Goal: Complete application form

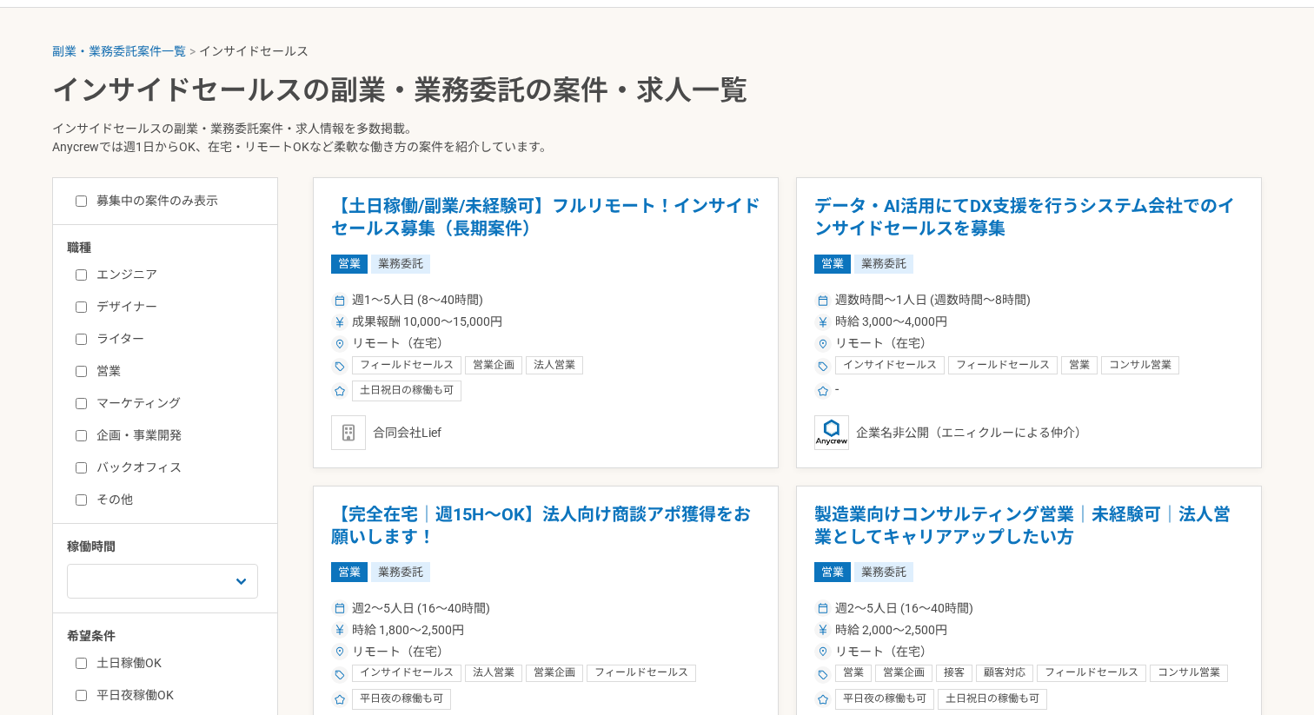
scroll to position [338, 0]
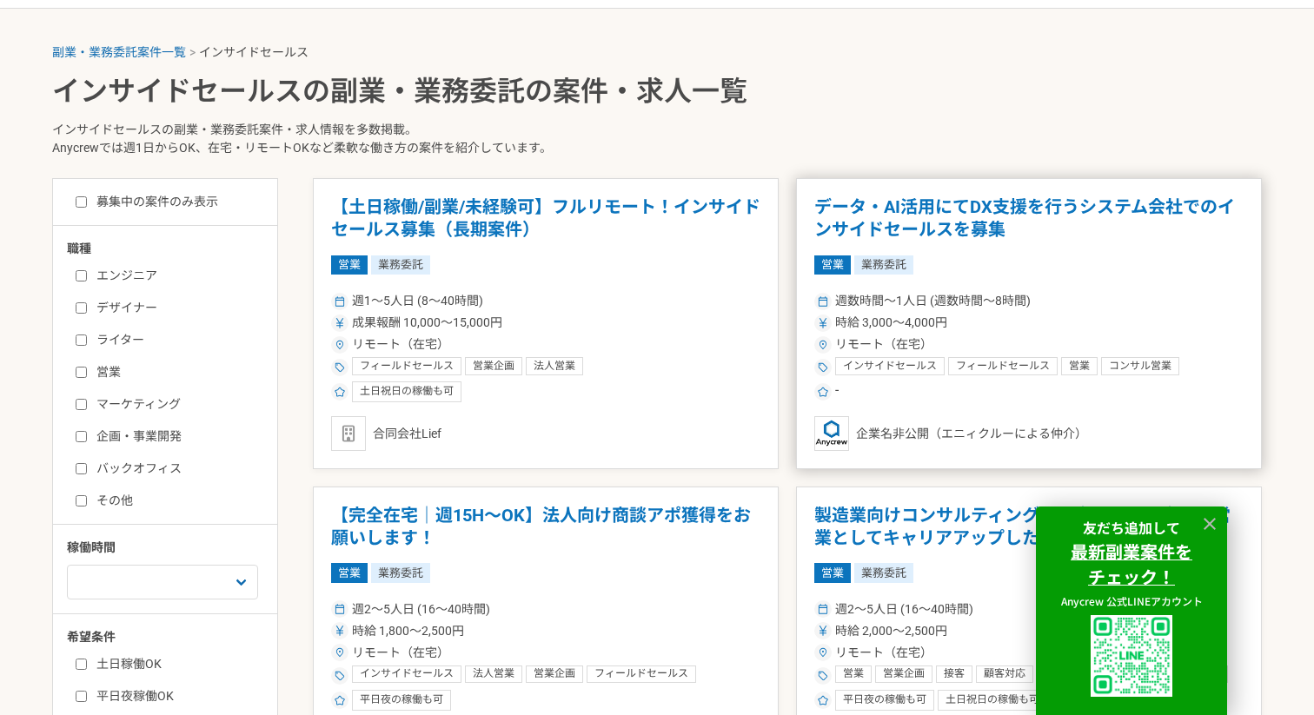
click at [980, 287] on article "データ・AI活用にてDX支援を行うシステム会社でのインサイドセールスを募集 営業 業務委託 週数時間〜1人日 (週数時間〜8時間) 時給 3,000〜4,00…" at bounding box center [1029, 323] width 466 height 291
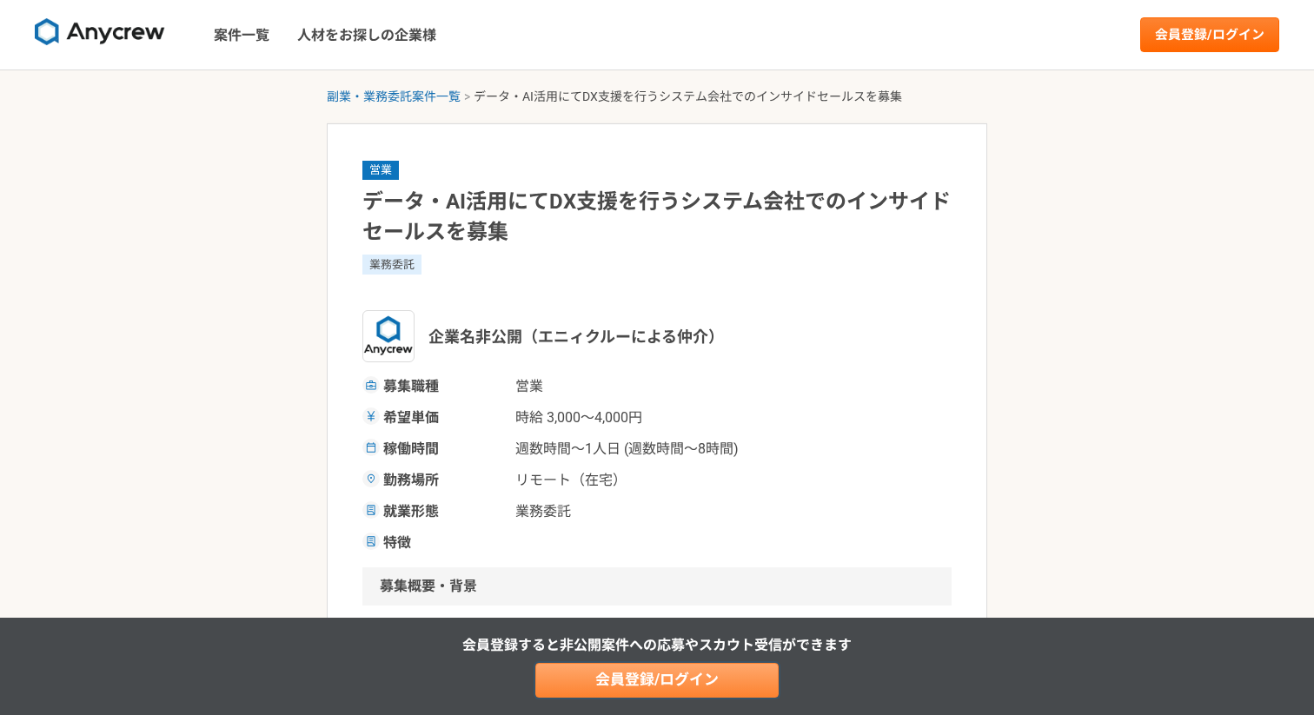
click at [688, 677] on link "会員登録/ログイン" at bounding box center [656, 680] width 243 height 35
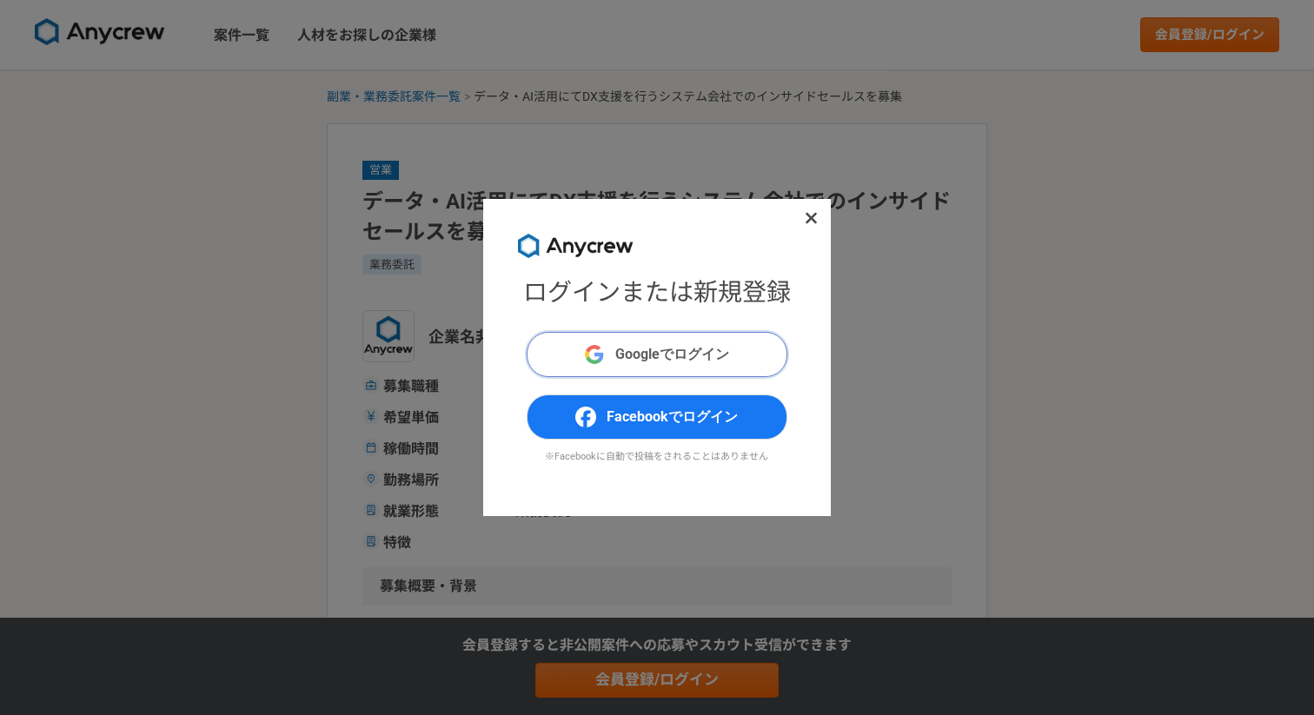
click at [654, 348] on span "Googleでログイン" at bounding box center [672, 354] width 114 height 21
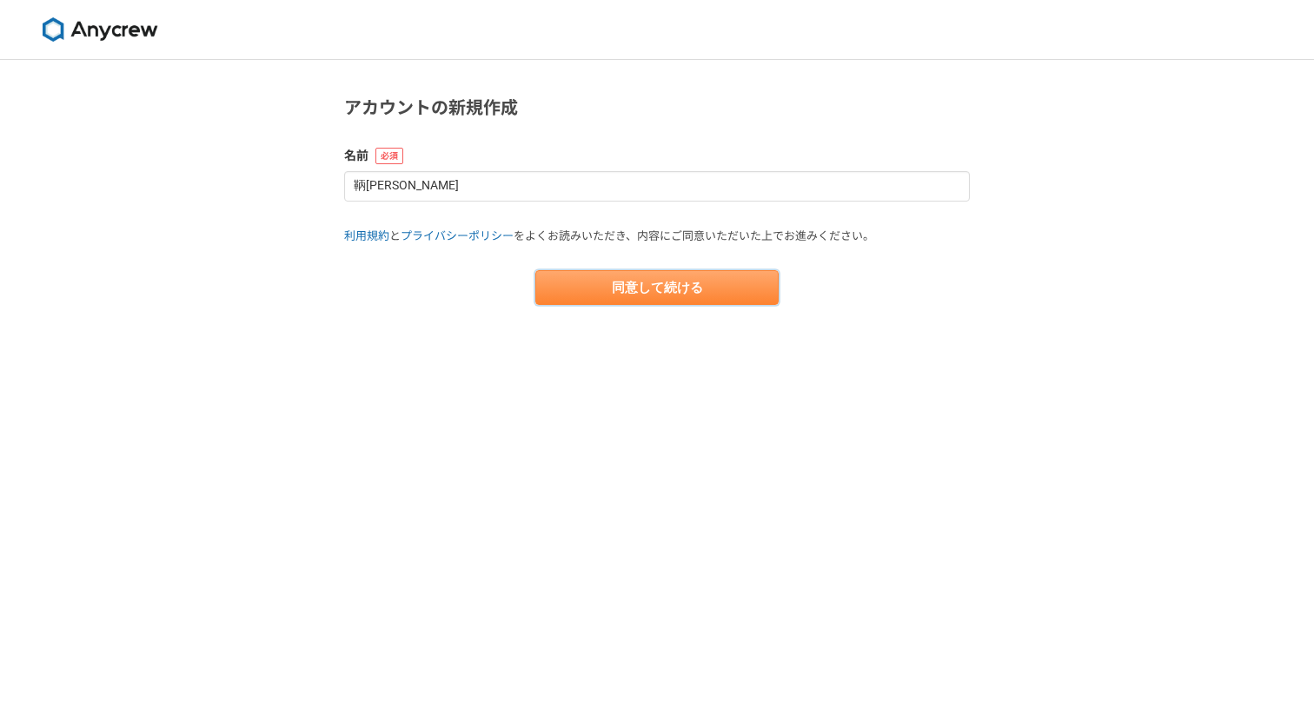
click at [618, 293] on button "同意して続ける" at bounding box center [656, 287] width 243 height 35
select select "13"
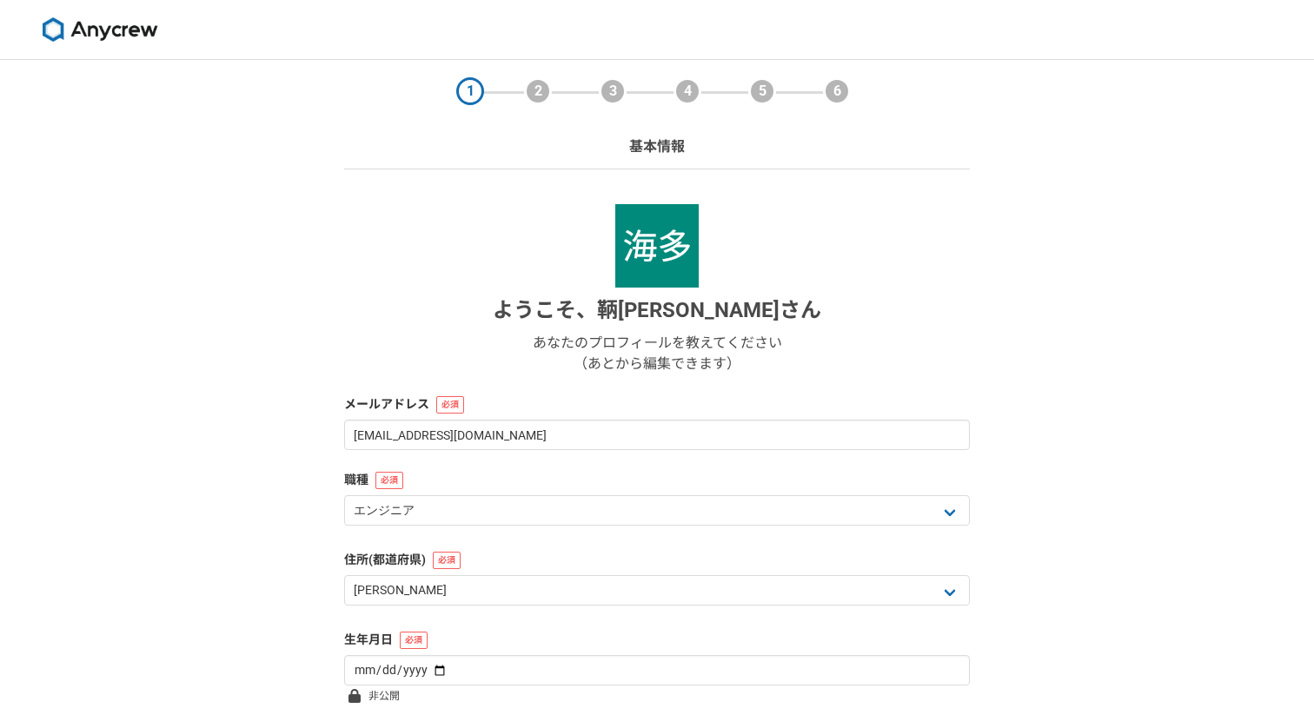
scroll to position [151, 0]
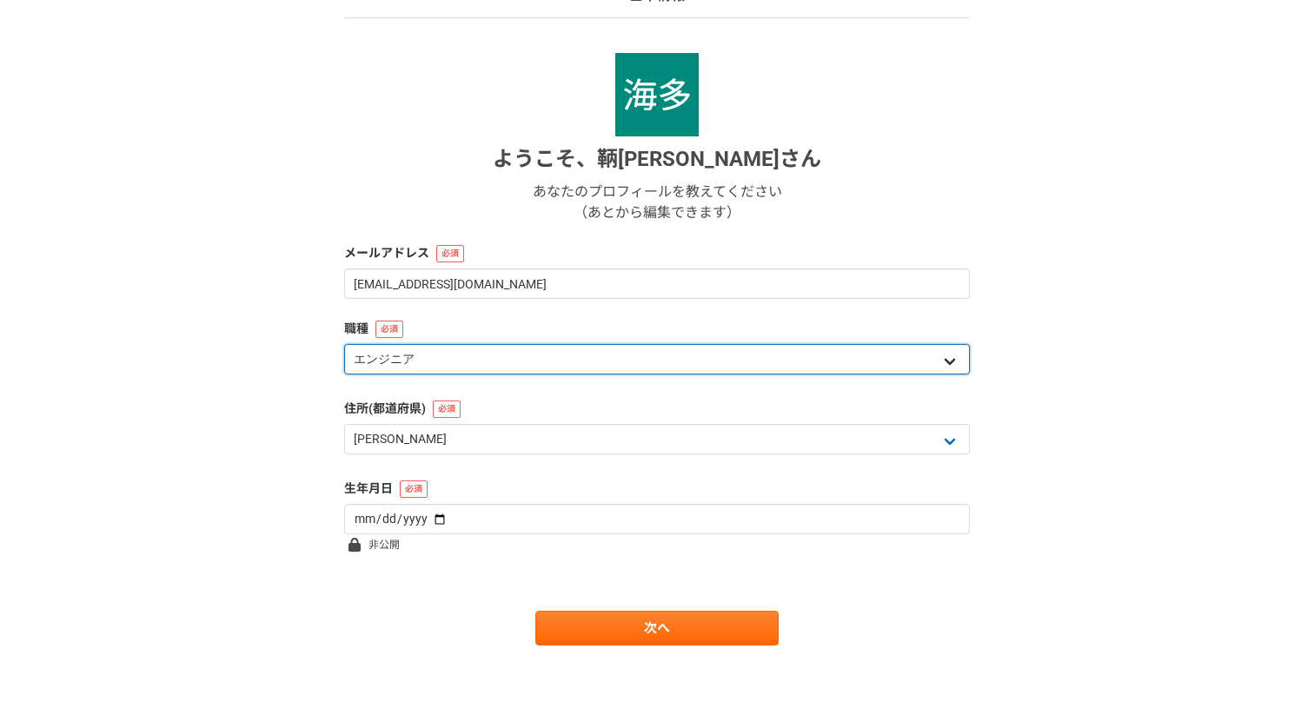
click at [650, 363] on select "エンジニア デザイナー ライター 営業 マーケティング 企画・事業開発 バックオフィス その他" at bounding box center [657, 359] width 626 height 30
select select "4"
click at [344, 344] on select "エンジニア デザイナー ライター 営業 マーケティング 企画・事業開発 バックオフィス その他" at bounding box center [657, 359] width 626 height 30
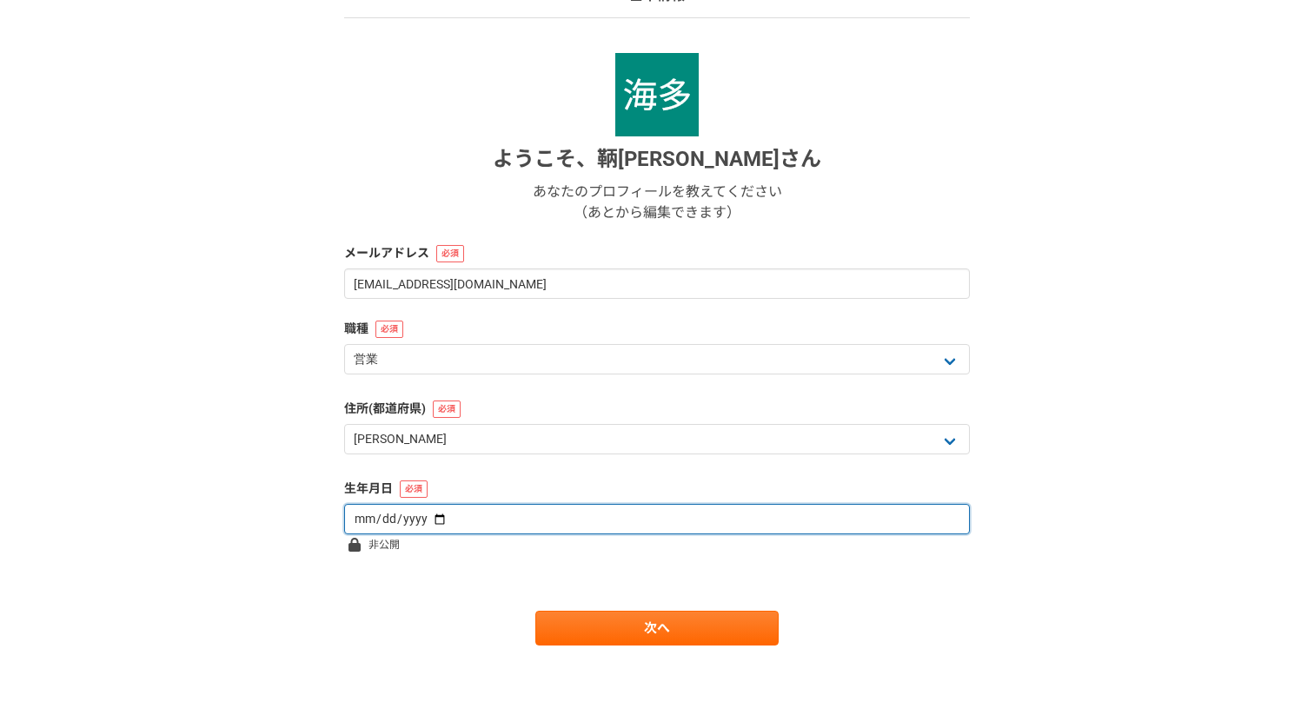
click at [625, 515] on input "date" at bounding box center [657, 519] width 626 height 30
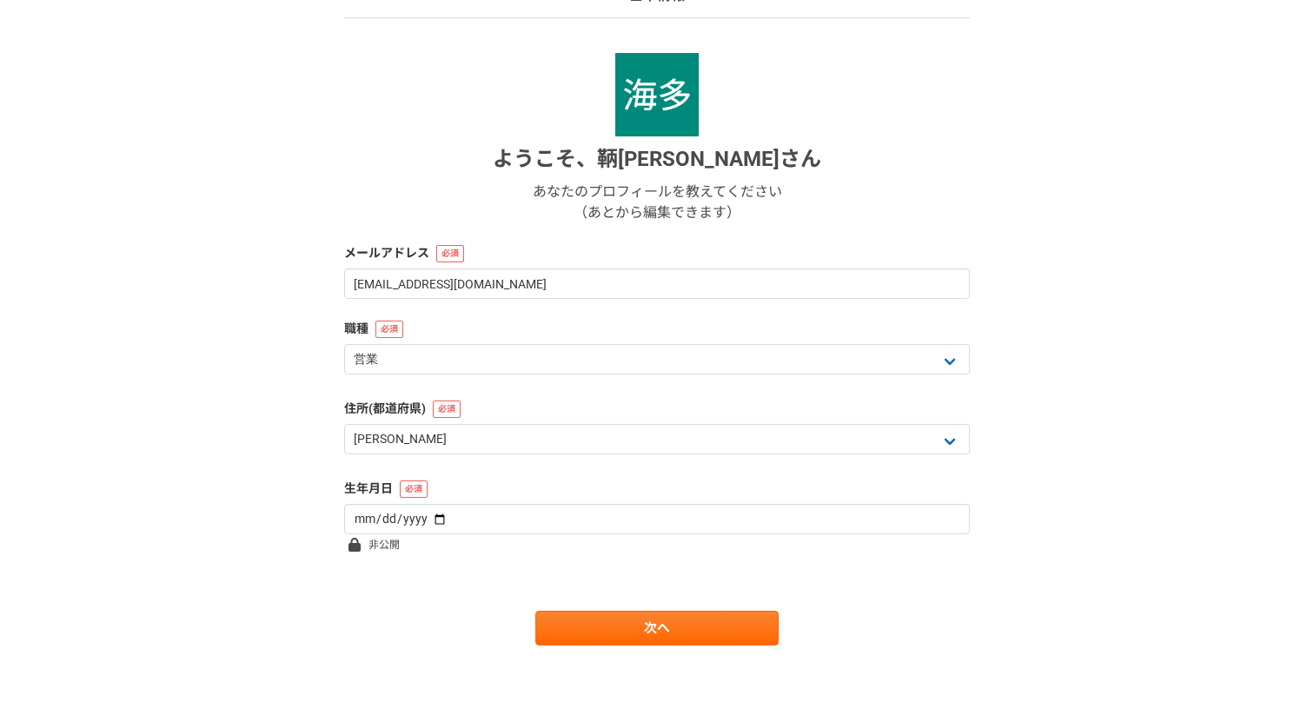
click at [352, 540] on icon at bounding box center [355, 545] width 12 height 14
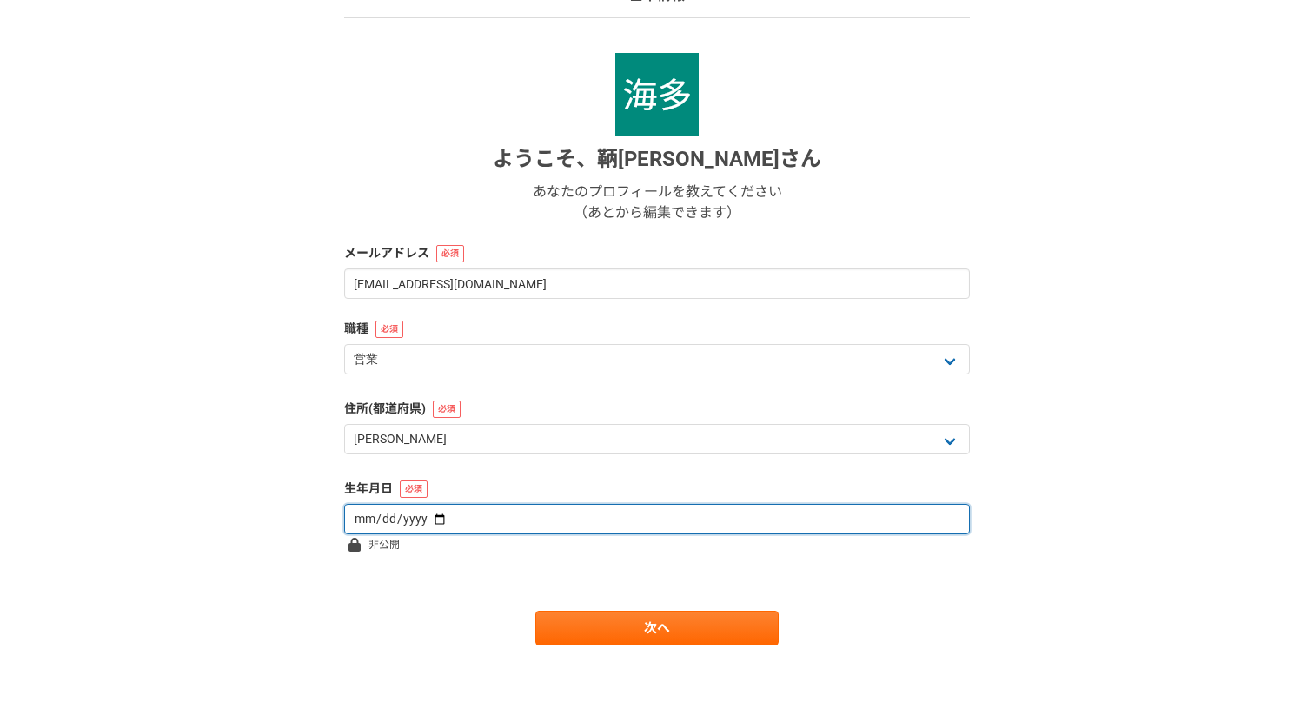
click at [366, 511] on input "date" at bounding box center [657, 519] width 626 height 30
type input "[DATE]"
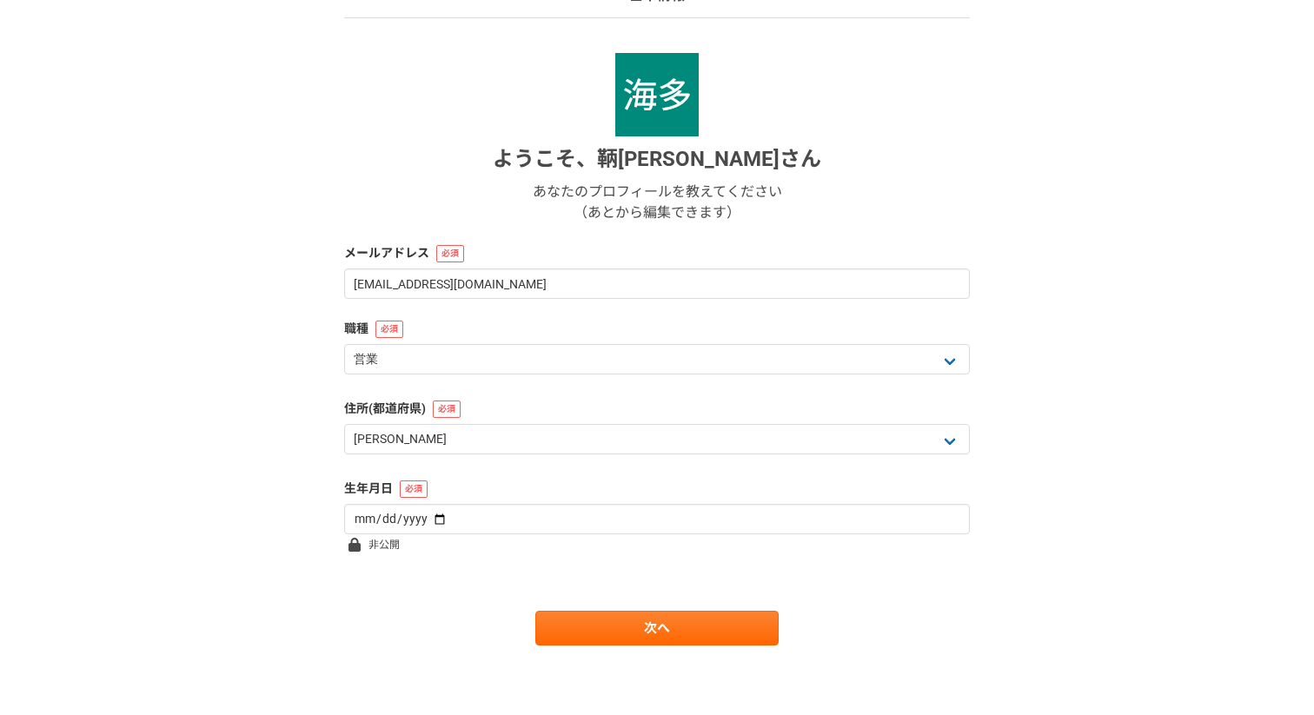
click at [409, 680] on main "1 2 3 4 5 6 基本情報 ようこそ、 鞆[PERSON_NAME] あなたのプロフィールを教えてください （あとから編集できます） メールアドレス […" at bounding box center [657, 312] width 661 height 807
click at [606, 627] on link "次へ" at bounding box center [656, 628] width 243 height 35
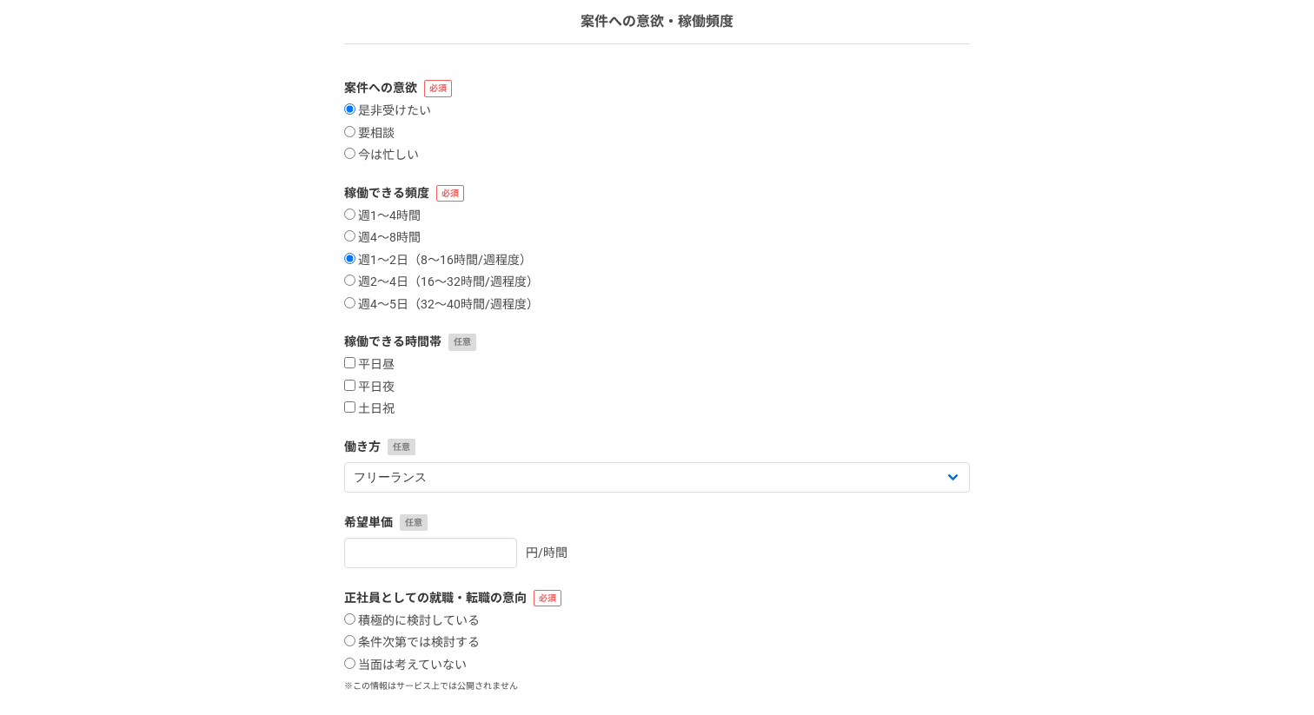
scroll to position [126, 0]
click at [354, 275] on input "週2〜4日（16〜32時間/週程度）" at bounding box center [349, 279] width 11 height 11
radio input "true"
click at [350, 253] on input "週1〜2日（8〜16時間/週程度）" at bounding box center [349, 257] width 11 height 11
radio input "true"
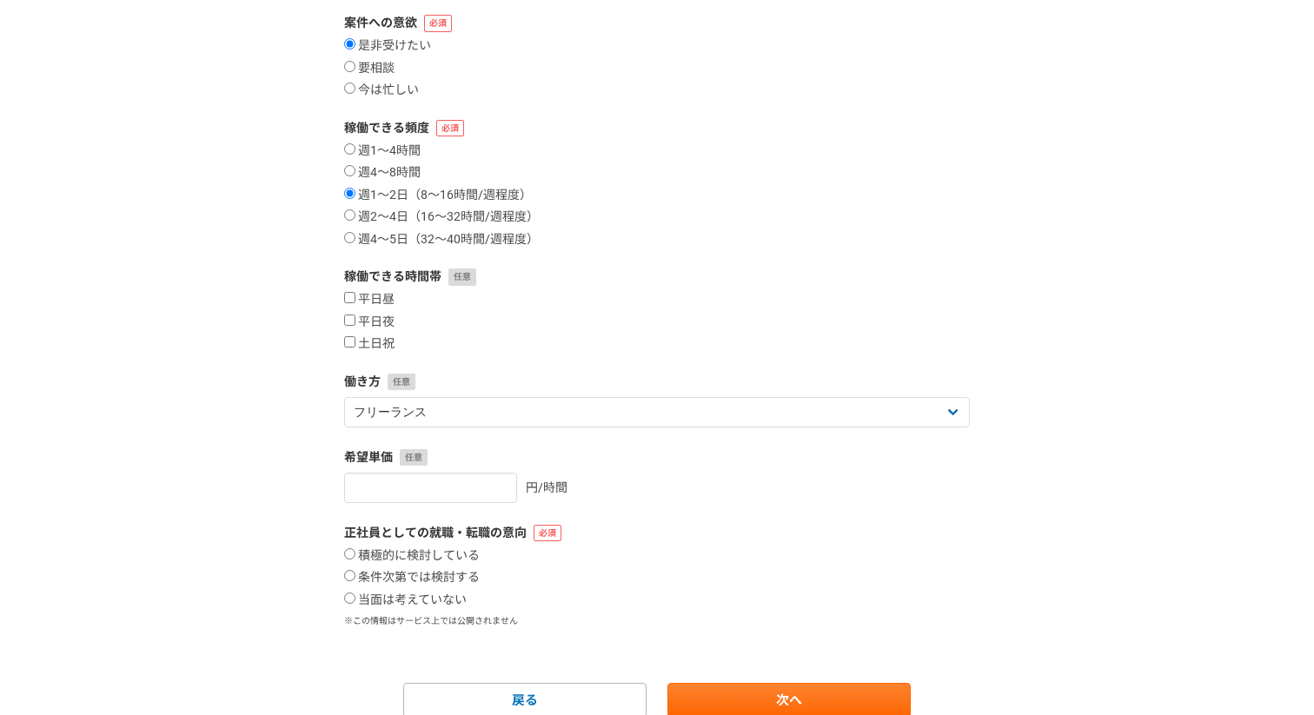
scroll to position [192, 0]
click at [349, 302] on label "平日昼" at bounding box center [369, 298] width 50 height 16
click at [349, 316] on input "平日夜" at bounding box center [349, 318] width 11 height 11
checkbox input "true"
click at [346, 295] on input "平日昼" at bounding box center [349, 295] width 11 height 11
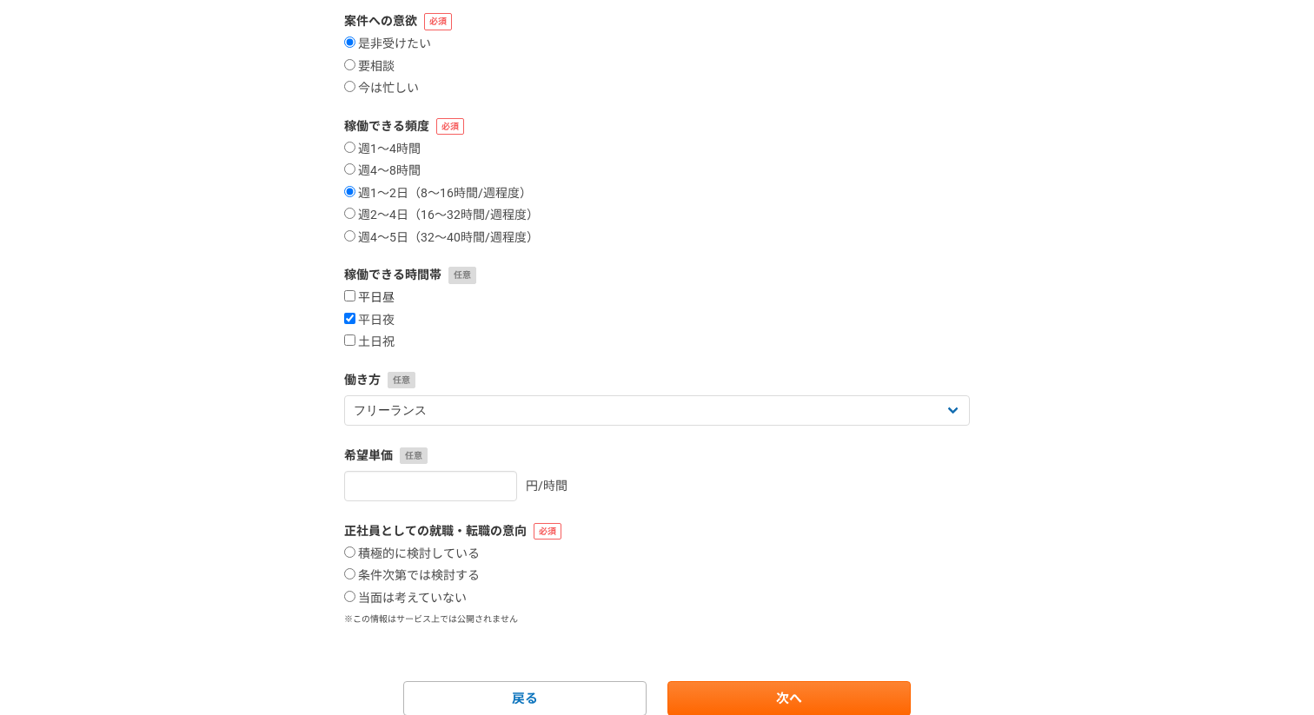
checkbox input "true"
click at [347, 338] on input "土日祝" at bounding box center [349, 340] width 11 height 11
checkbox input "true"
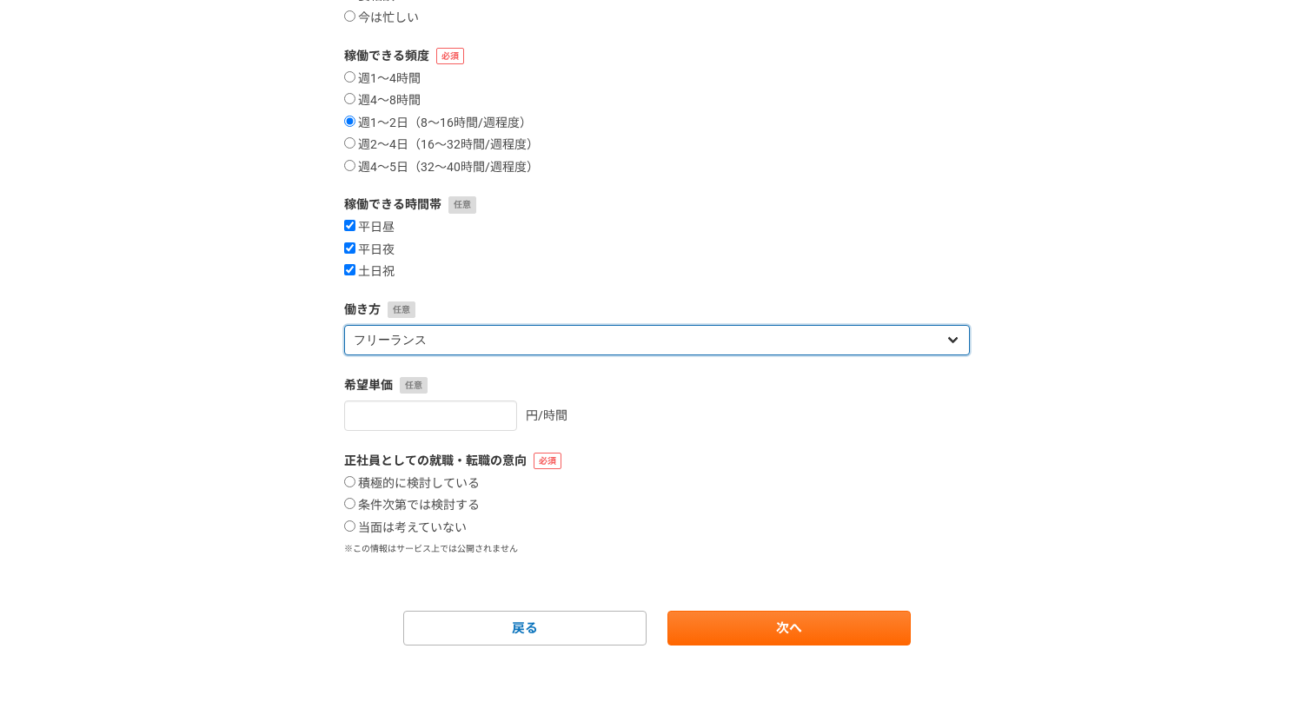
click at [542, 340] on select "フリーランス 副業 その他" at bounding box center [657, 340] width 626 height 30
select select "sidejob"
click at [344, 325] on select "フリーランス 副業 その他" at bounding box center [657, 340] width 626 height 30
click at [537, 342] on select "フリーランス 副業 その他" at bounding box center [657, 340] width 626 height 30
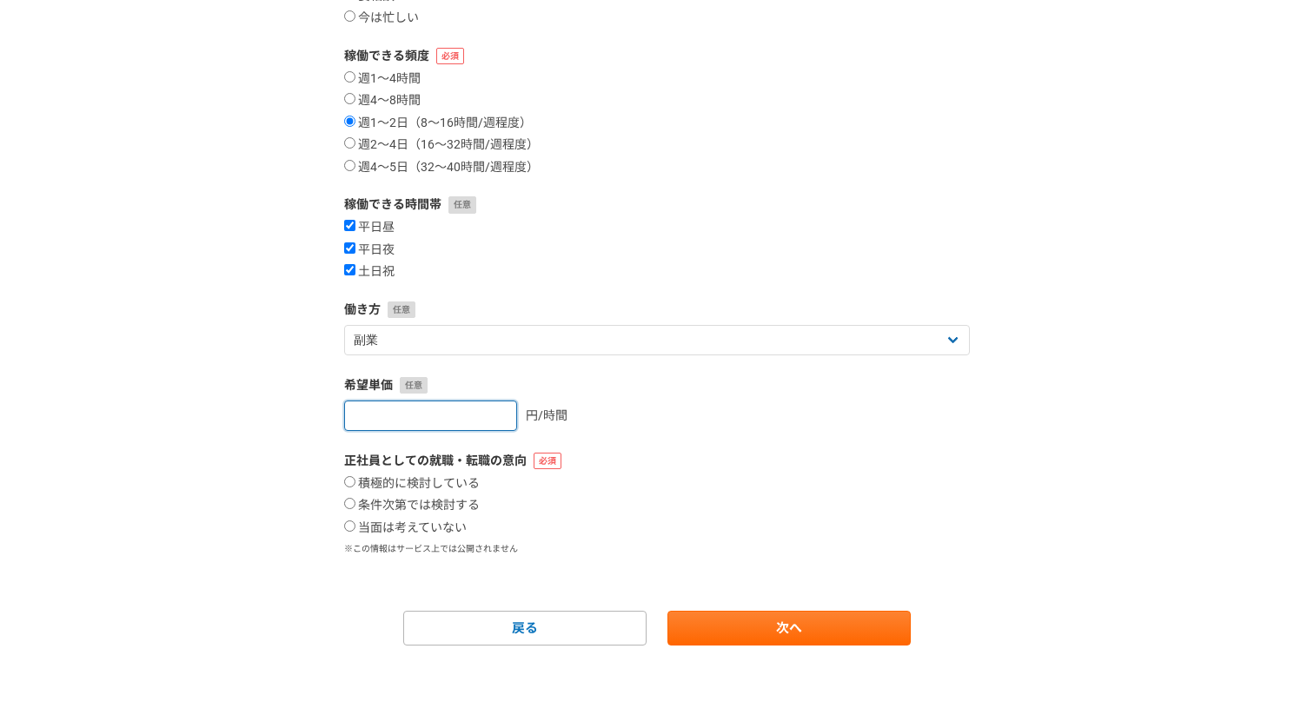
click at [469, 418] on input "number" at bounding box center [430, 416] width 173 height 30
type input "3000"
click at [312, 525] on div "1 2 3 4 5 6 案件への意欲・稼働頻度 案件への意欲 是非受けたい 要相談 今は忙しい 稼働できる頻度 週1〜4時間 週4〜8時間 週1〜2日（8〜1…" at bounding box center [657, 256] width 1314 height 918
click at [348, 528] on input "当面は考えていない" at bounding box center [349, 526] width 11 height 11
radio input "true"
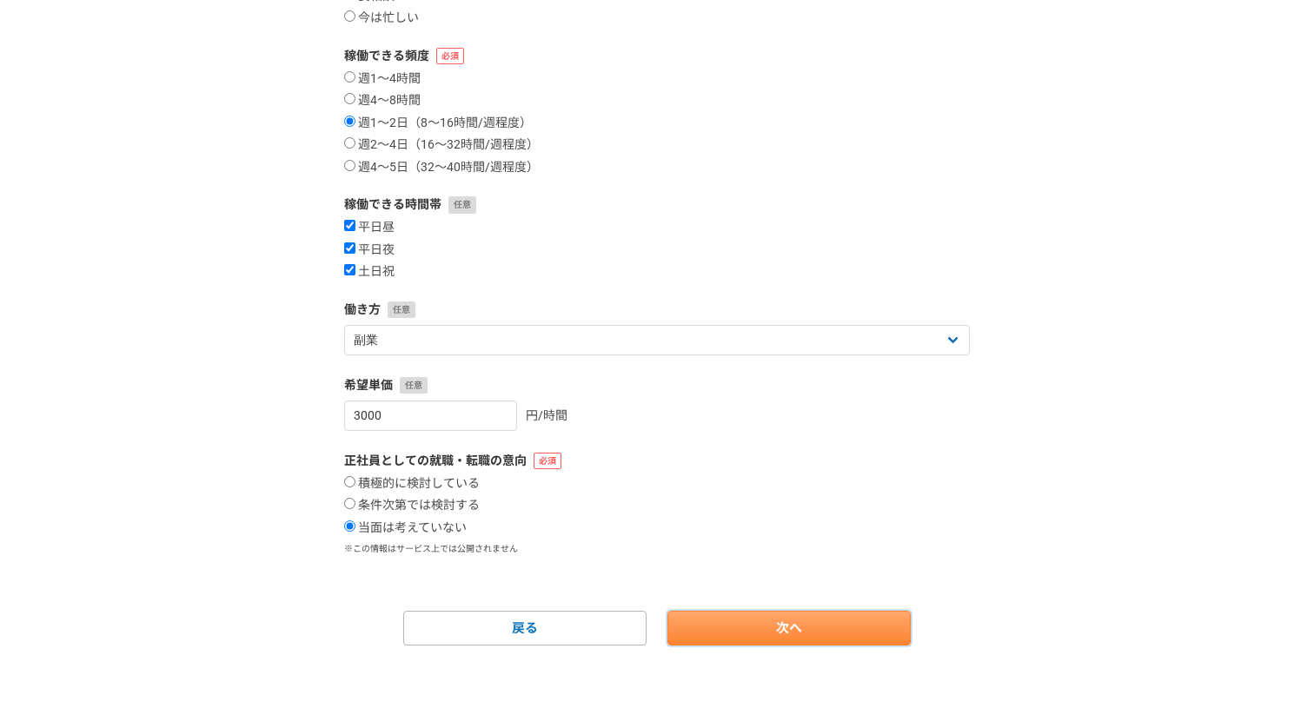
click at [784, 630] on link "次へ" at bounding box center [789, 628] width 243 height 35
select select
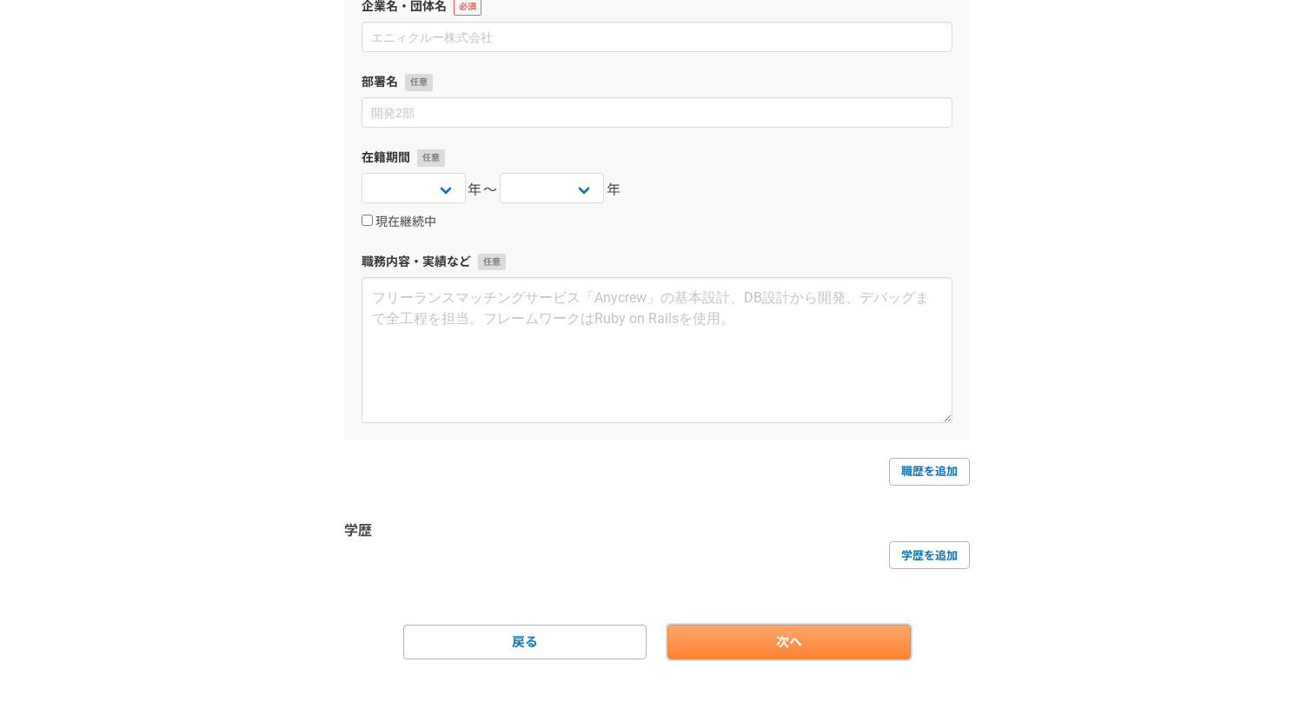
scroll to position [0, 0]
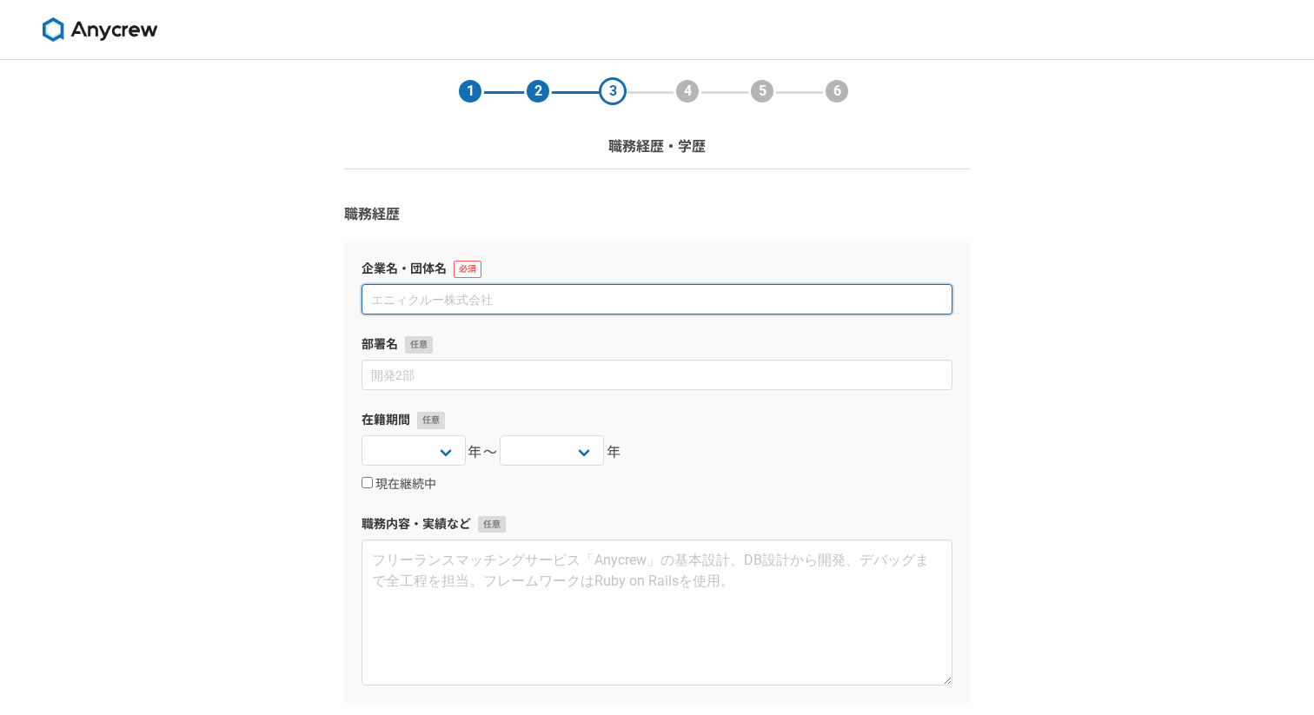
click at [462, 308] on input at bounding box center [657, 299] width 591 height 30
type input "個人事業主"
type input "株式会社デジタルトレンズ"
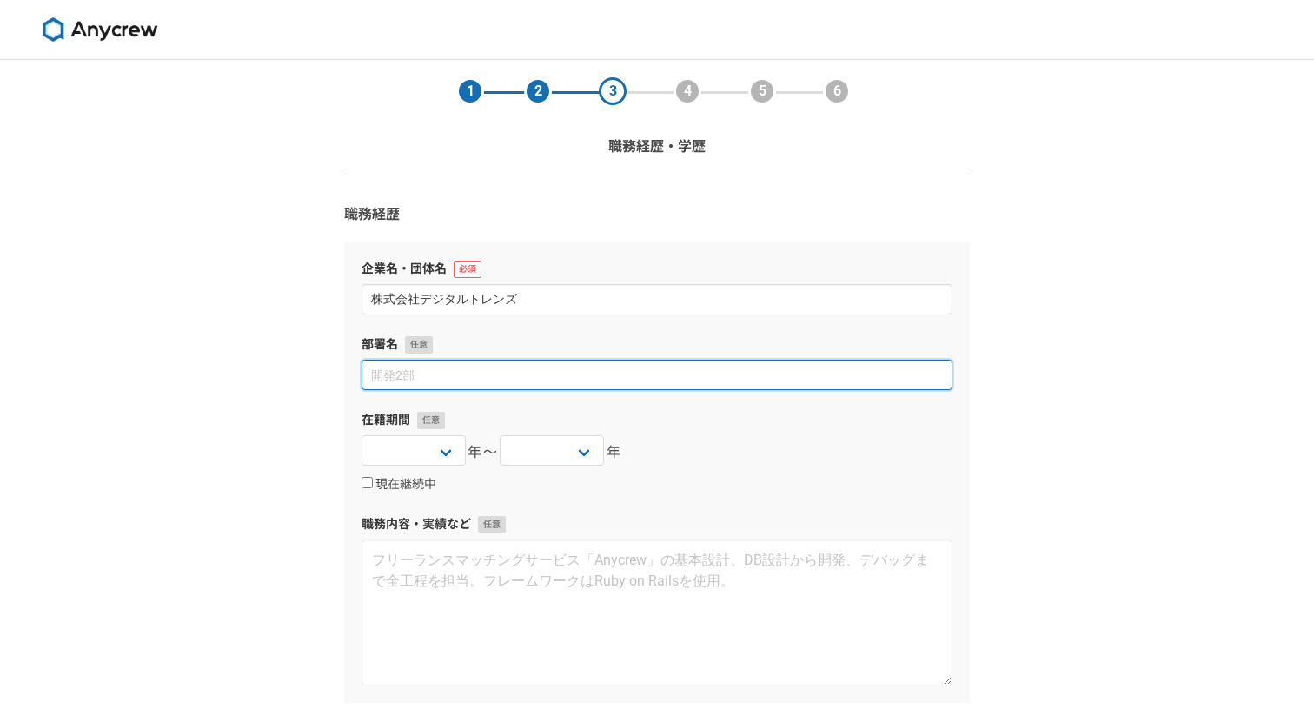
click at [474, 383] on input at bounding box center [657, 375] width 591 height 30
type input "Webマーケティング事業部"
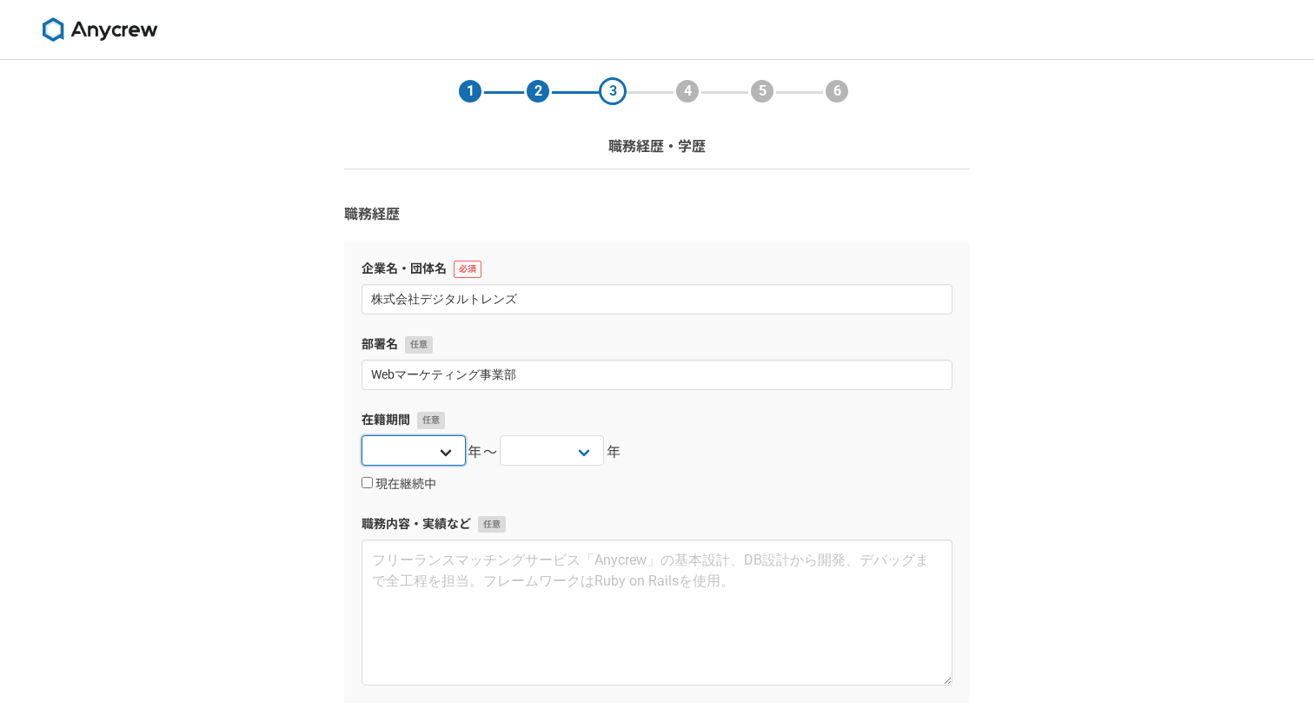
click at [410, 453] on select "[DATE] [DATE] [DATE] [DATE] [DATE] [DATE] [DATE] [DATE] [DATE] [DATE] [DATE] [D…" at bounding box center [414, 450] width 104 height 30
select select "2021"
click at [362, 435] on select "[DATE] [DATE] [DATE] [DATE] [DATE] [DATE] [DATE] [DATE] [DATE] [DATE] [DATE] [D…" at bounding box center [414, 450] width 104 height 30
click at [564, 451] on select "[DATE] [DATE] [DATE] [DATE] [DATE] [DATE] [DATE] [DATE] [DATE] [DATE] [DATE] [D…" at bounding box center [552, 450] width 104 height 30
select select "2022"
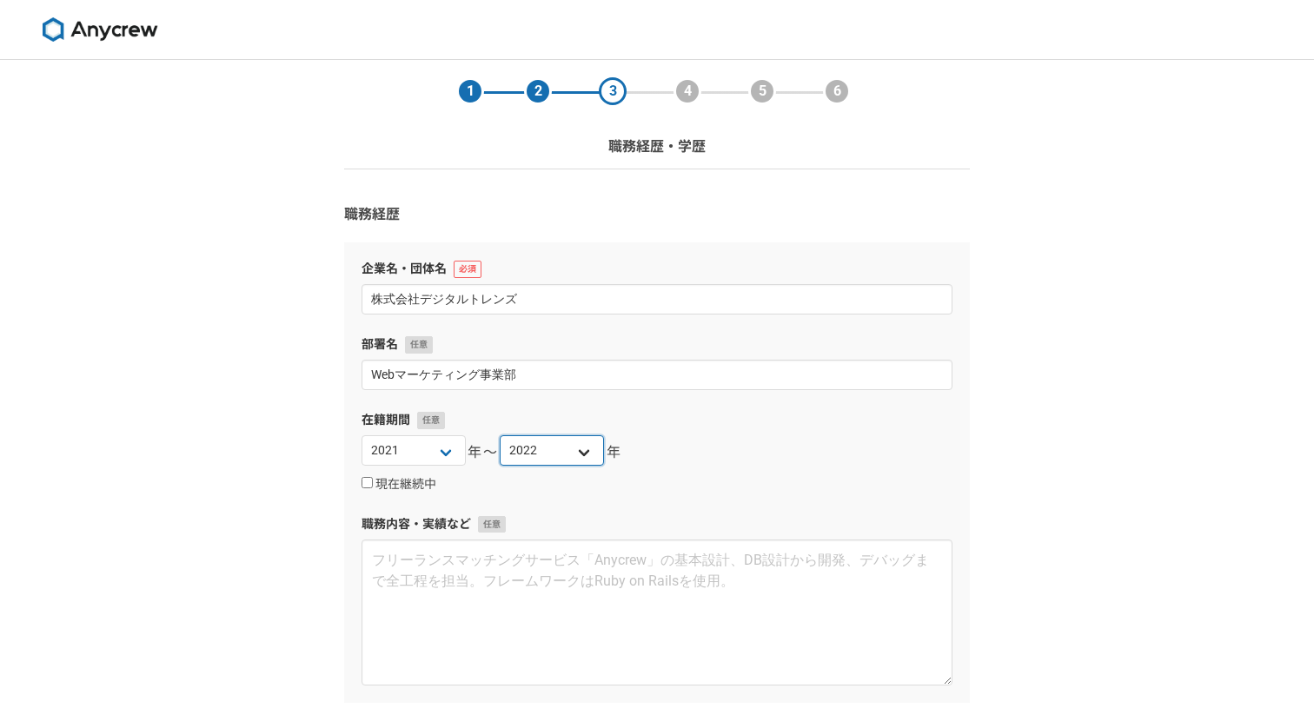
click at [500, 435] on select "[DATE] [DATE] [DATE] [DATE] [DATE] [DATE] [DATE] [DATE] [DATE] [DATE] [DATE] [D…" at bounding box center [552, 450] width 104 height 30
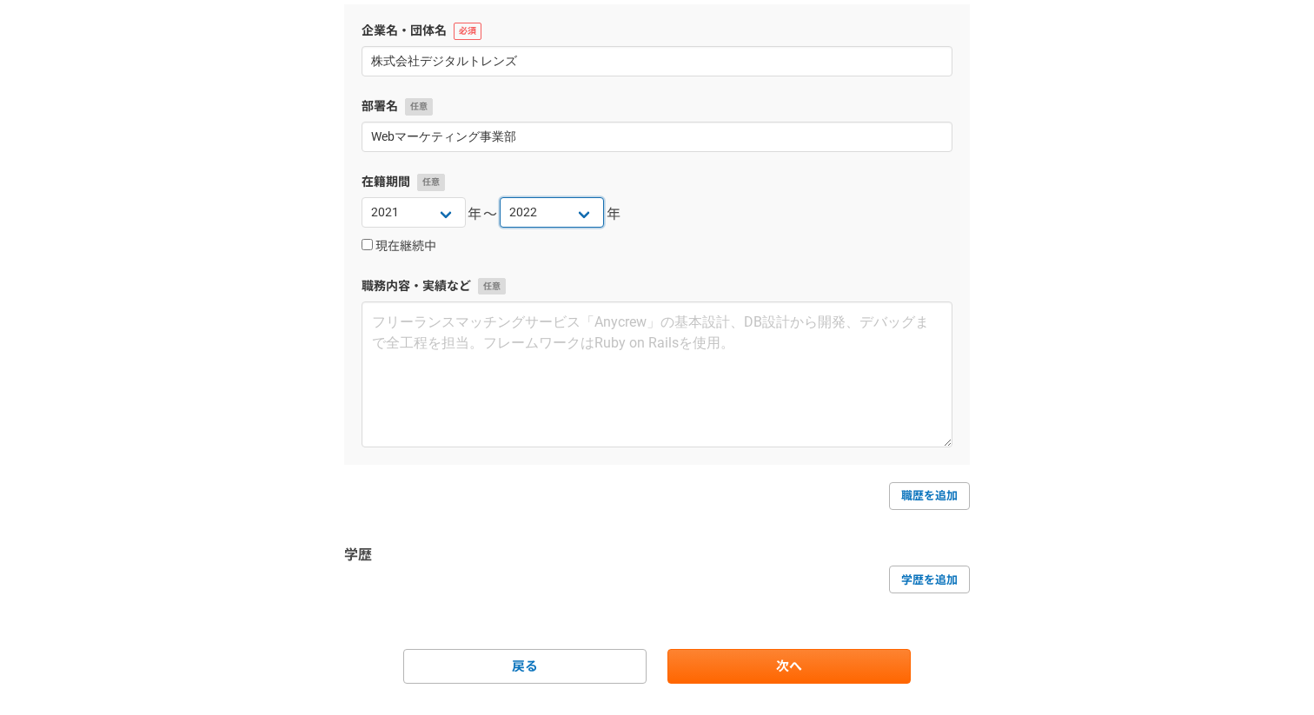
scroll to position [246, 0]
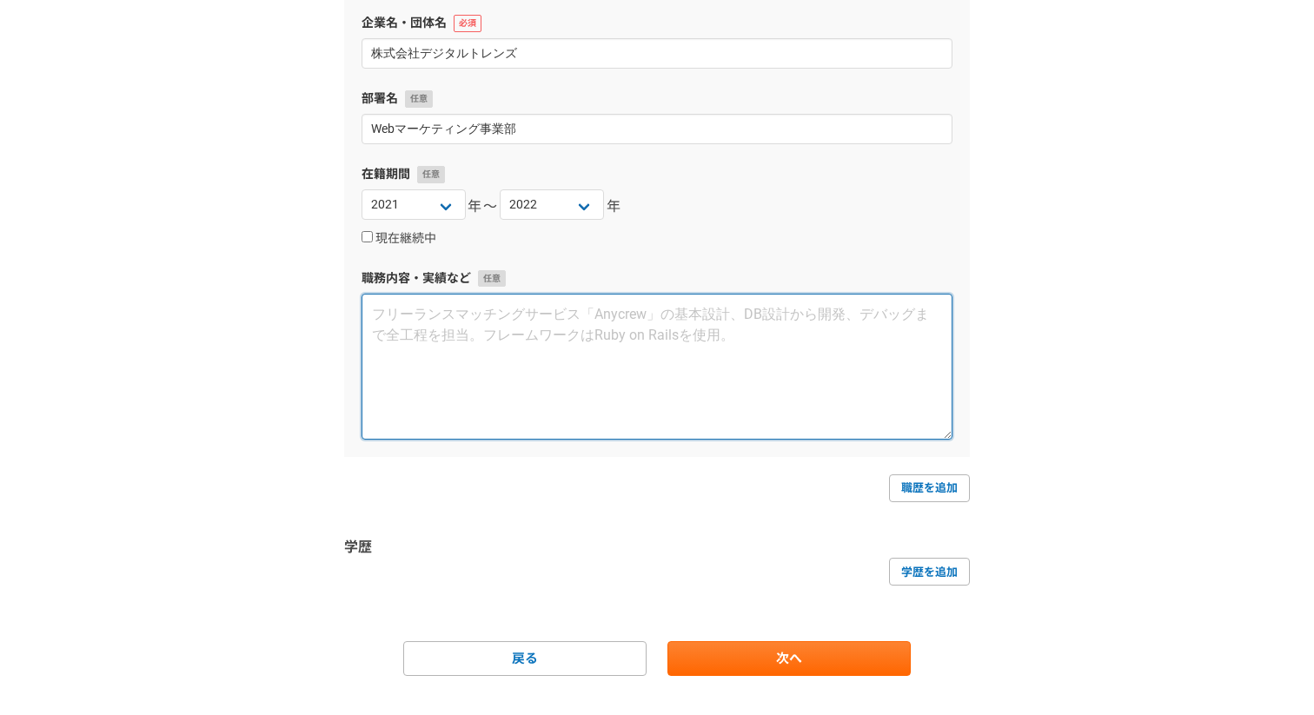
click at [437, 393] on textarea at bounding box center [657, 367] width 591 height 146
click at [593, 331] on textarea "Web広告を主としたマーケティング領域における支援 Google/Yahoo!/Meta/タクシー広告" at bounding box center [657, 367] width 591 height 146
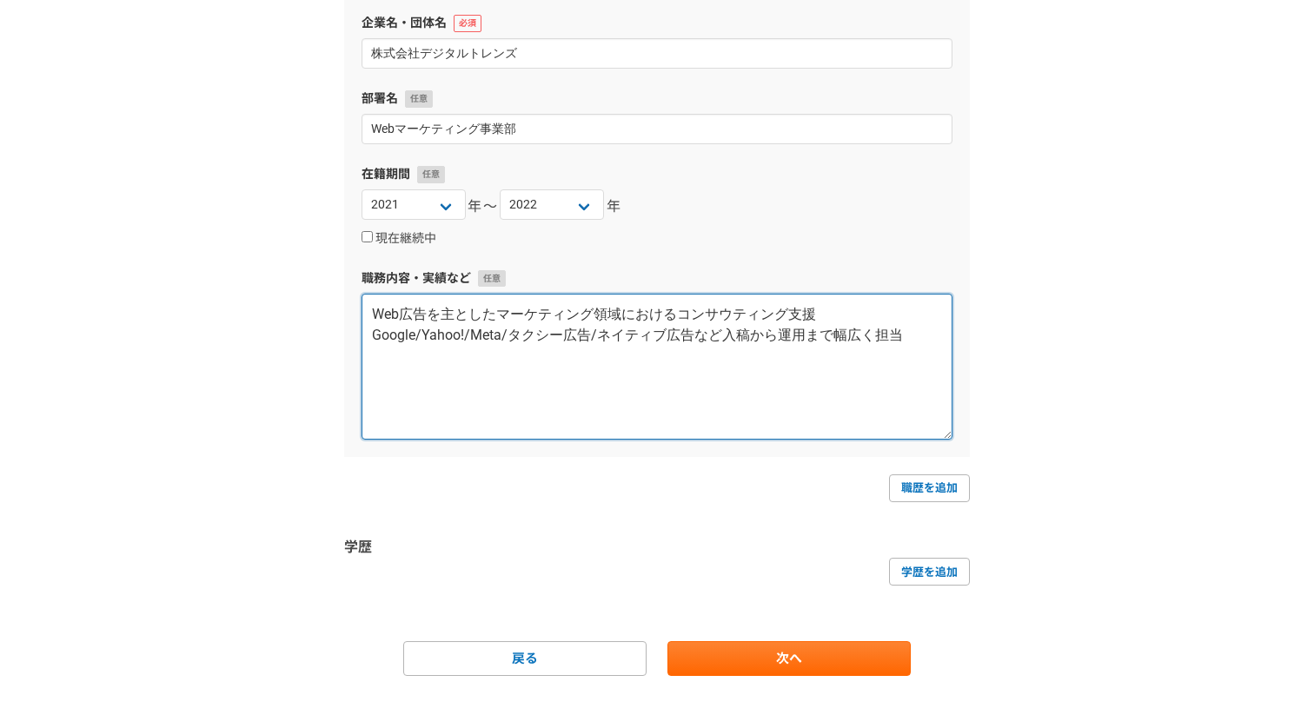
paste textarea "~運用"
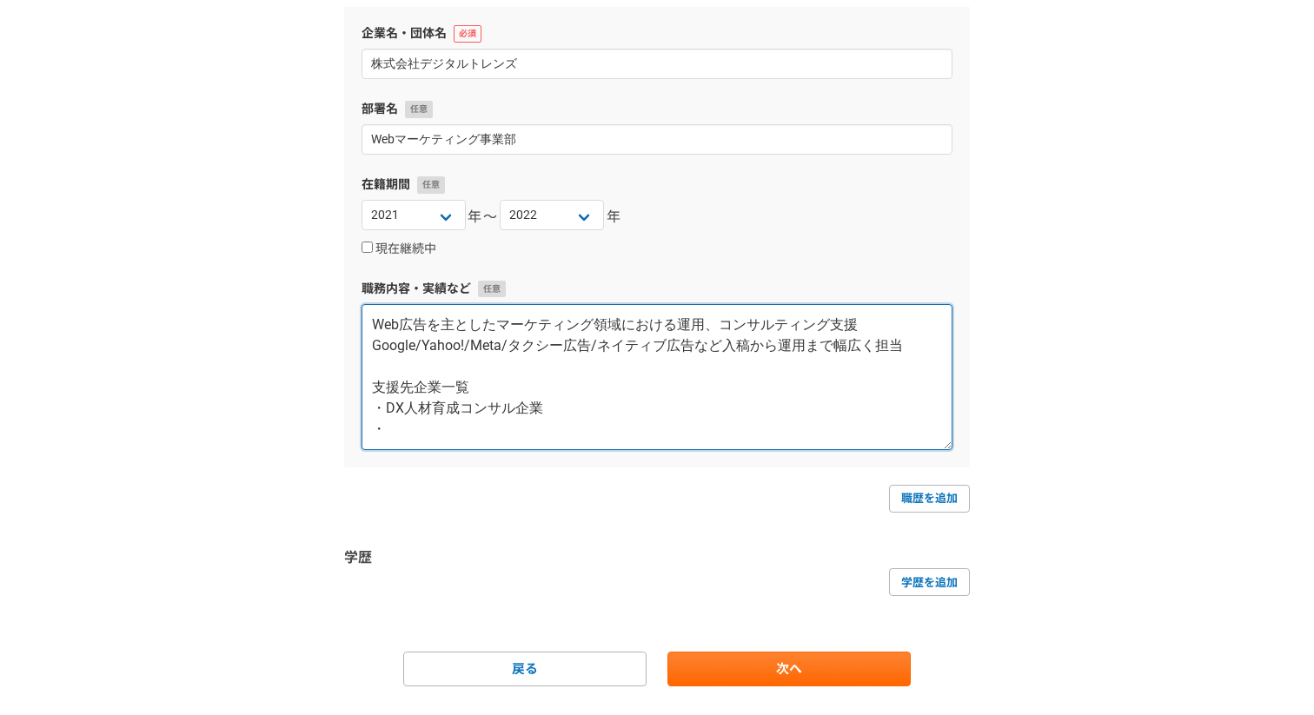
scroll to position [276, 0]
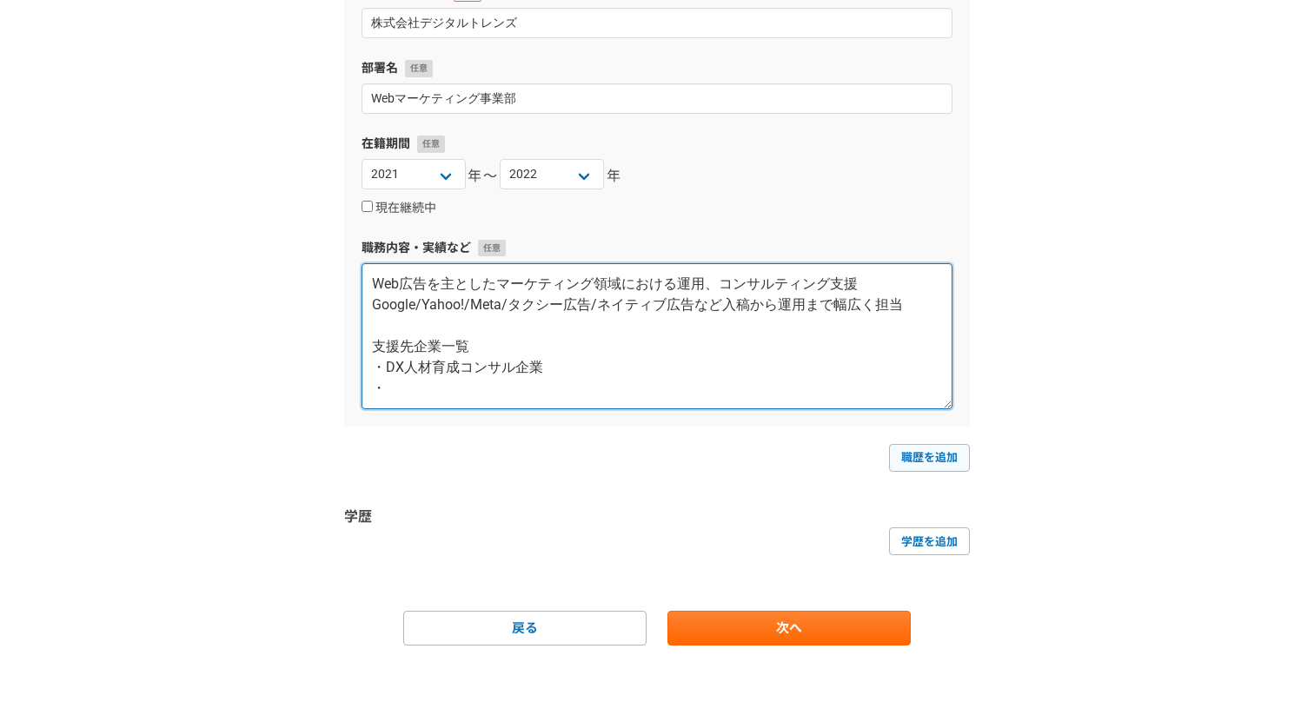
type textarea "Web広告を主としたマーケティング領域における運用、コンサルティング支援 Google/Yahoo!/Meta/タクシー広告/ネイティブ広告など入稿から運用ま…"
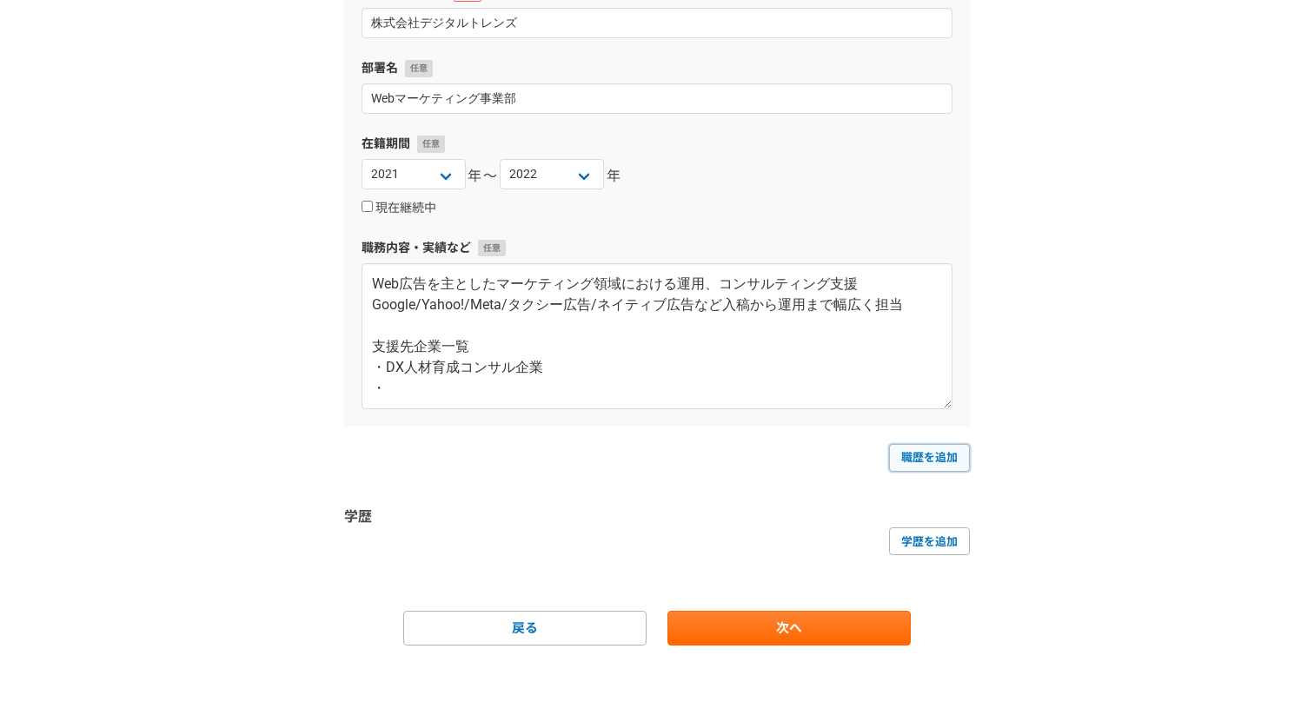
click at [929, 456] on link "職歴を追加" at bounding box center [929, 458] width 81 height 28
select select
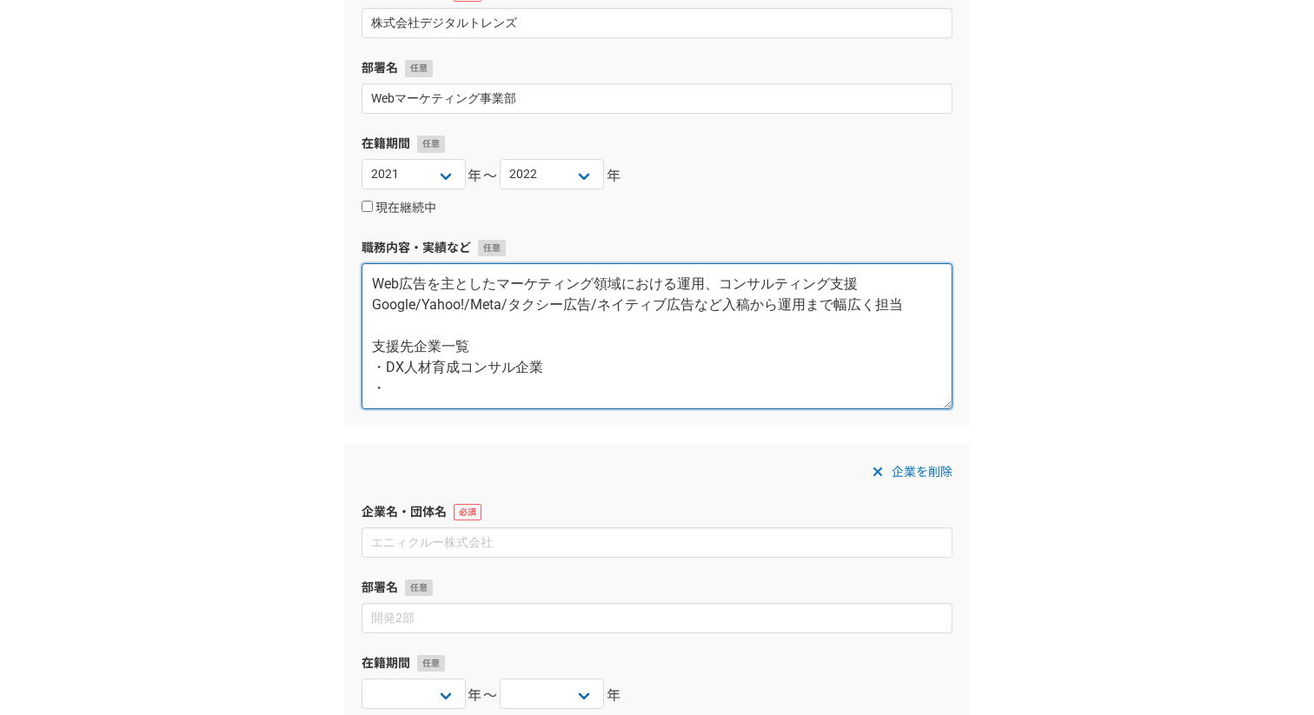
click at [522, 374] on textarea "Web広告を主としたマーケティング領域における運用、コンサルティング支援 Google/Yahoo!/Meta/タクシー広告/ネイティブ広告など入稿から運用ま…" at bounding box center [657, 336] width 591 height 146
click at [506, 391] on textarea "Web広告を主としたマーケティング領域における運用、コンサルティング支援 Google/Yahoo!/Meta/タクシー広告/ネイティブ広告など入稿から運用ま…" at bounding box center [657, 336] width 591 height 146
click at [485, 391] on textarea "Web広告を主としたマーケティング領域における運用、コンサルティング支援 Google/Yahoo!/Meta/タクシー広告/ネイティブ広告など入稿から運用ま…" at bounding box center [657, 336] width 591 height 146
drag, startPoint x: 386, startPoint y: 387, endPoint x: 422, endPoint y: 388, distance: 36.5
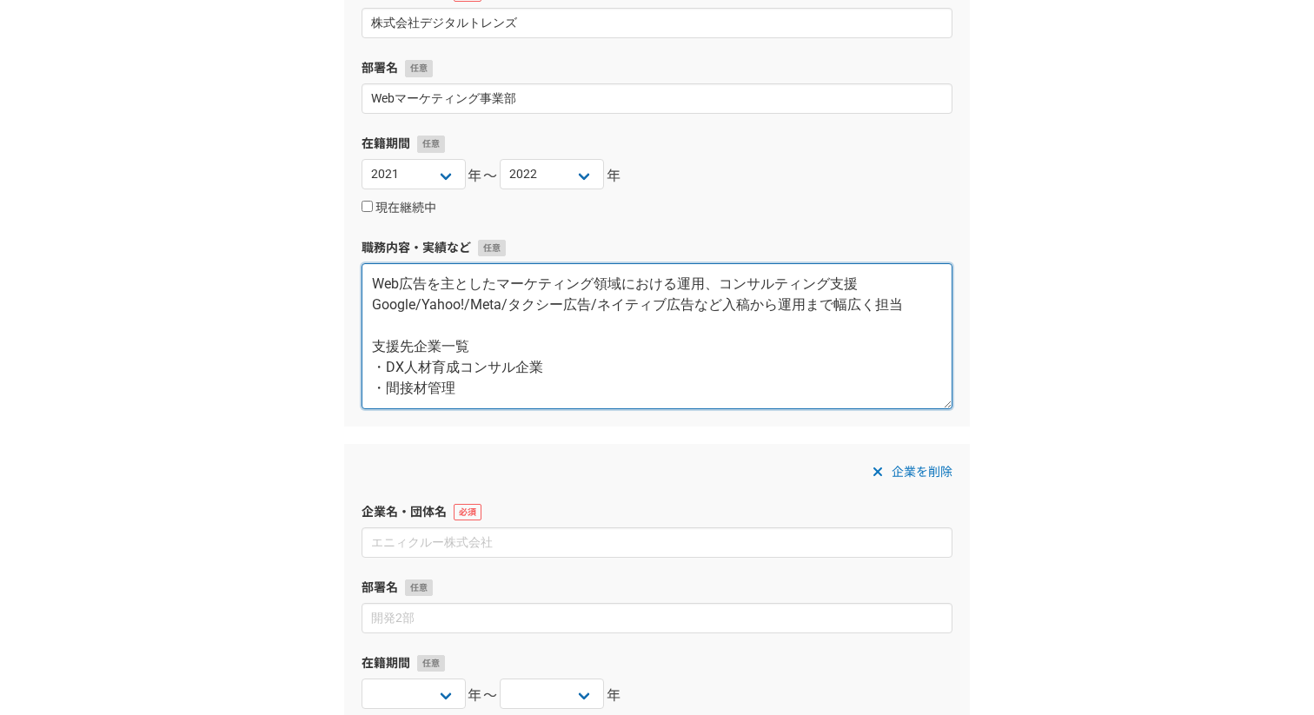
click at [422, 388] on textarea "Web広告を主としたマーケティング領域における運用、コンサルティング支援 Google/Yahoo!/Meta/タクシー広告/ネイティブ広告など入稿から運用ま…" at bounding box center [657, 336] width 591 height 146
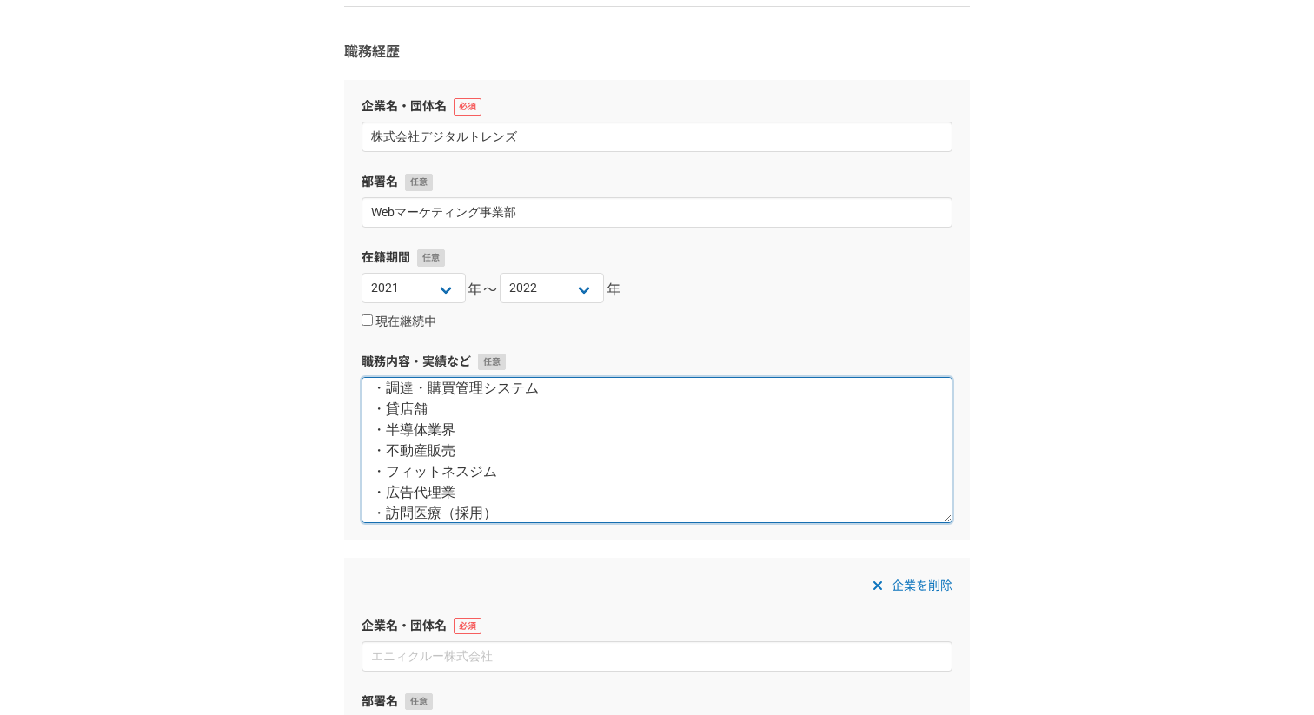
scroll to position [125, 0]
type textarea "Web広告を主としたマーケティング領域における運用、コンサルティング支援 Google/Yahoo!/Meta/タクシー広告/ネイティブ広告など入稿から運用ま…"
